Goal: Find specific page/section: Find specific page/section

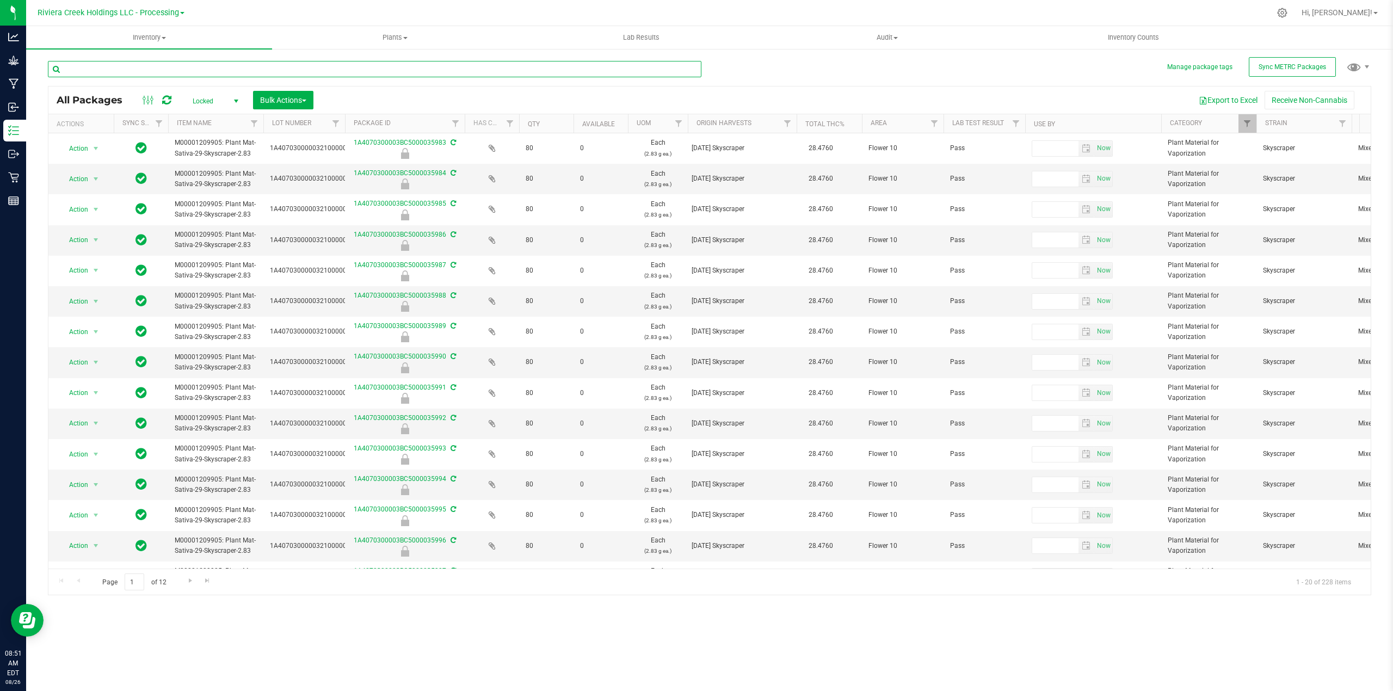
click at [198, 64] on input "text" at bounding box center [374, 69] width 653 height 16
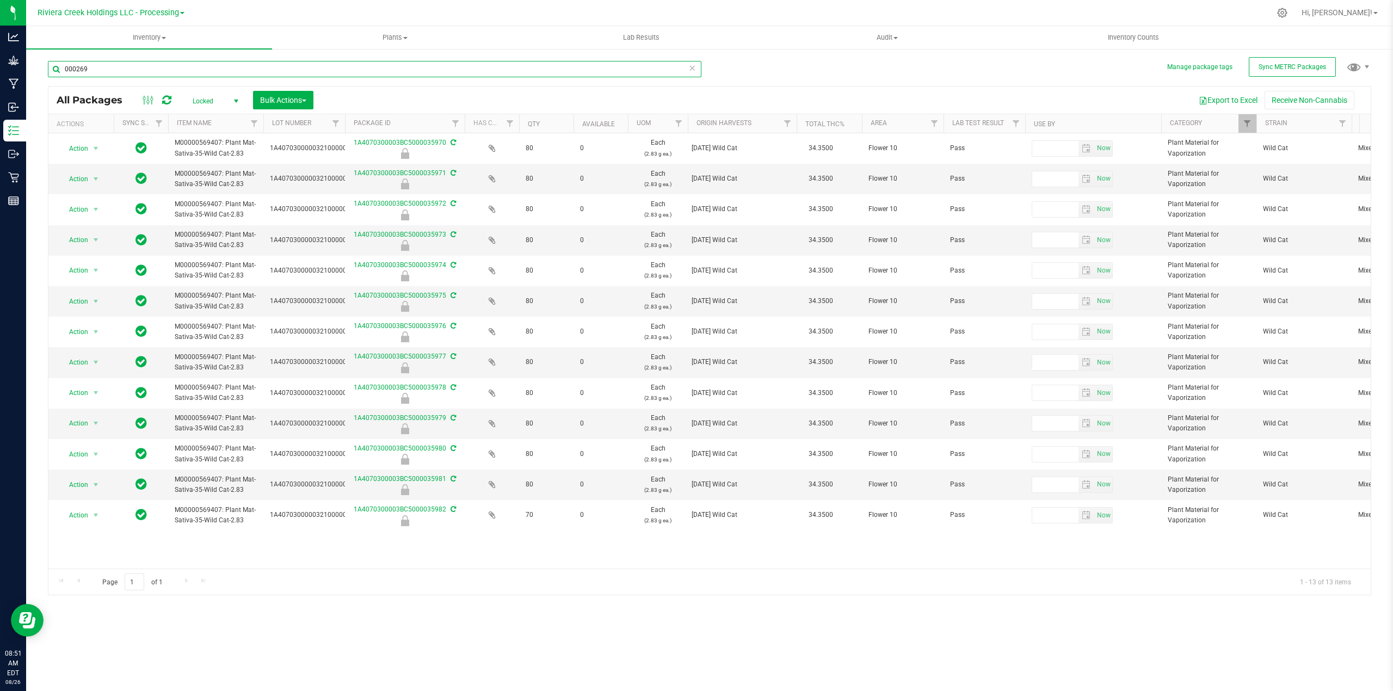
type input "000269"
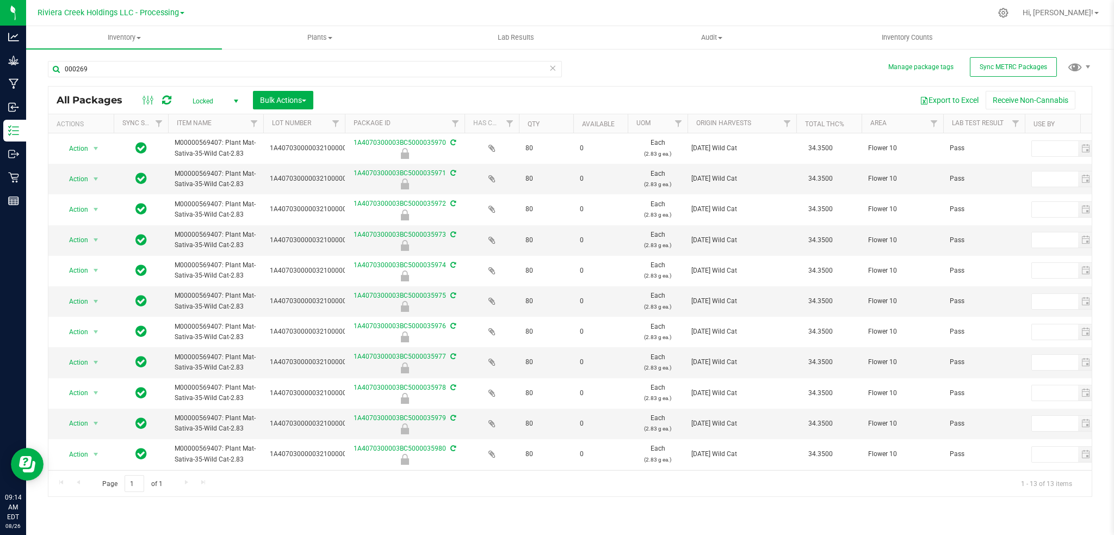
click at [236, 99] on span "select" at bounding box center [236, 101] width 9 height 9
click at [214, 121] on li "Active Only" at bounding box center [212, 118] width 59 height 16
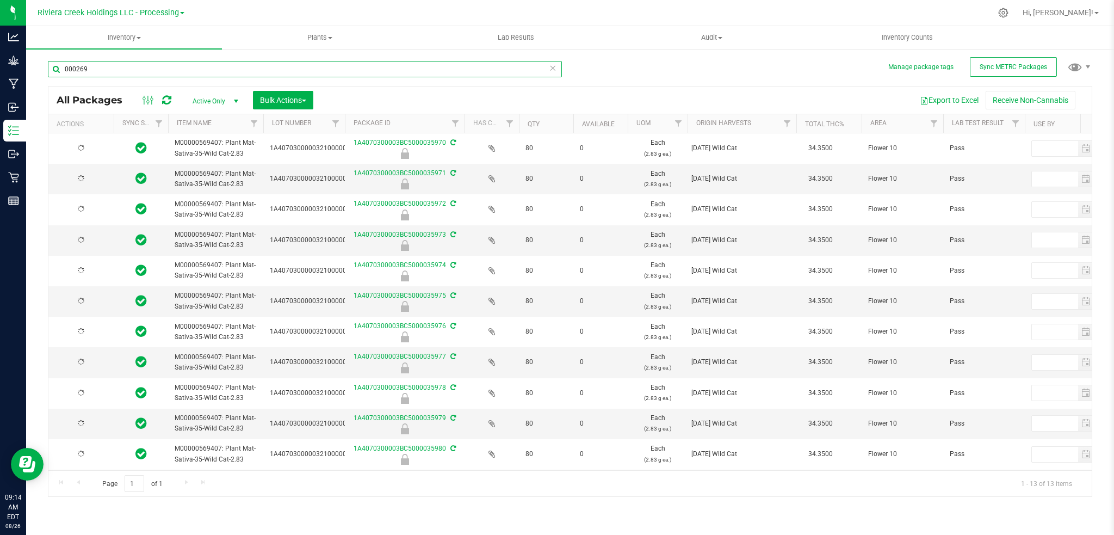
click at [96, 70] on input "000269" at bounding box center [305, 69] width 514 height 16
type input "0"
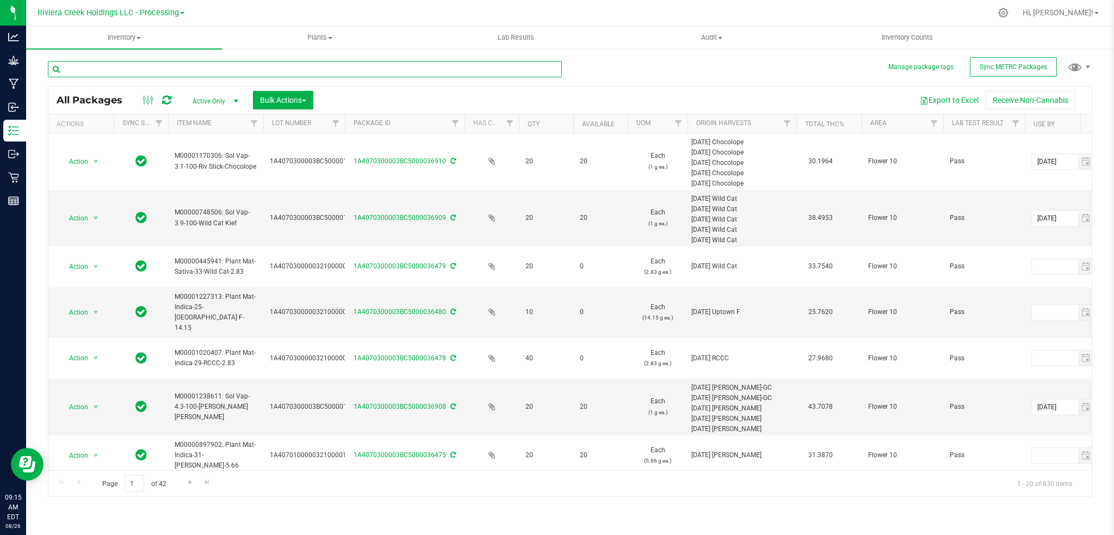
click at [183, 67] on input "text" at bounding box center [305, 69] width 514 height 16
